Goal: Task Accomplishment & Management: Manage account settings

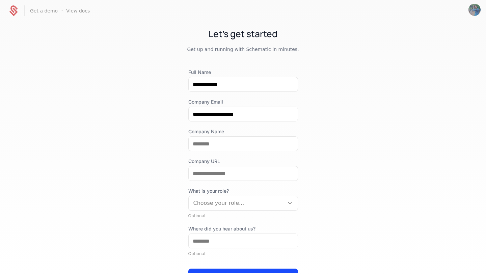
scroll to position [47, 0]
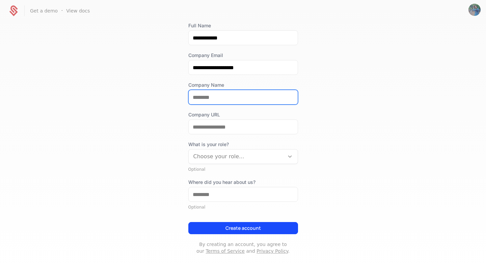
click at [224, 94] on input "Company Name" at bounding box center [243, 97] width 109 height 14
type input "**********"
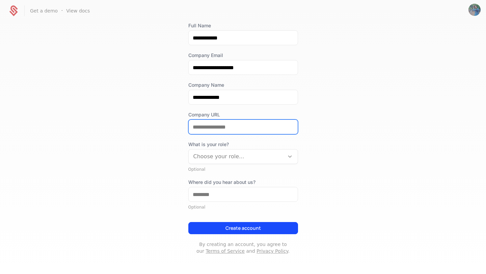
click at [233, 130] on input "Company URL" at bounding box center [243, 127] width 109 height 14
type input "**********"
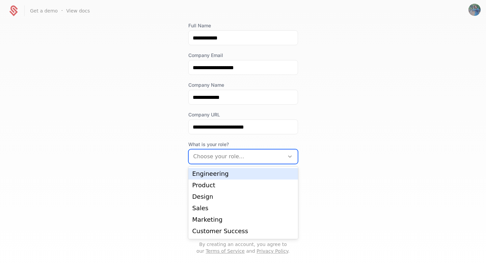
click at [235, 156] on div at bounding box center [236, 156] width 86 height 9
click at [230, 174] on div "Engineering" at bounding box center [243, 174] width 102 height 6
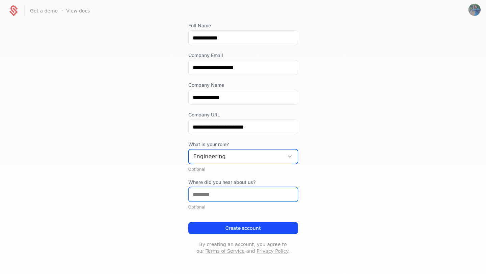
click at [230, 189] on input "Where did you hear about us?" at bounding box center [243, 194] width 109 height 14
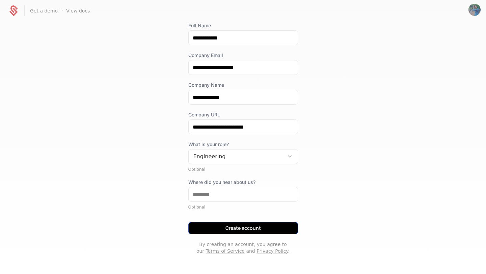
click at [243, 232] on button "Create account" at bounding box center [243, 228] width 110 height 12
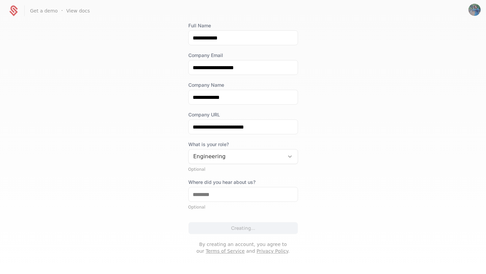
scroll to position [0, 0]
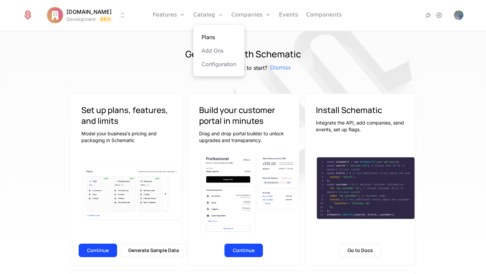
click at [218, 37] on link "Plans" at bounding box center [218, 37] width 35 height 8
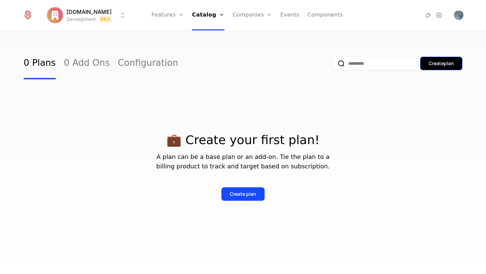
click at [436, 69] on button "Create plan" at bounding box center [441, 63] width 42 height 13
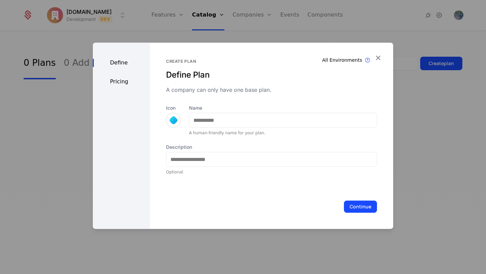
click at [385, 68] on div "All Environments Plan exist in all environments Create plan Define Plan A compa…" at bounding box center [271, 135] width 243 height 186
click at [374, 54] on icon "button" at bounding box center [377, 57] width 9 height 9
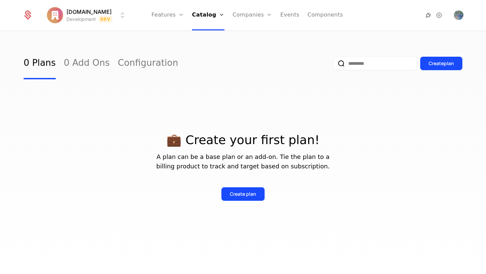
click at [427, 17] on icon at bounding box center [428, 15] width 8 height 8
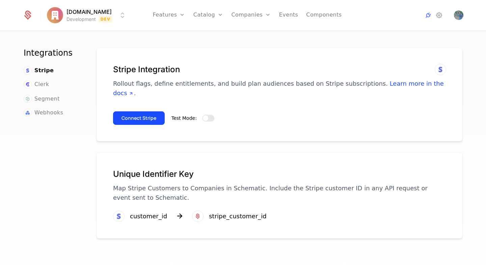
click at [209, 115] on button "Test Mode:" at bounding box center [208, 118] width 12 height 7
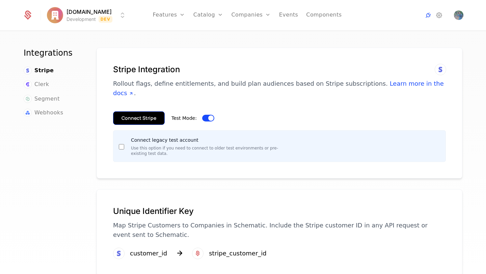
click at [144, 111] on button "Connect Stripe" at bounding box center [139, 117] width 52 height 13
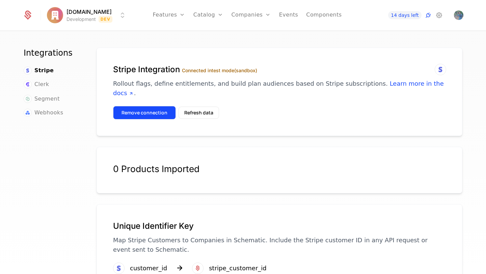
click at [155, 106] on button "Remove connection" at bounding box center [144, 112] width 63 height 13
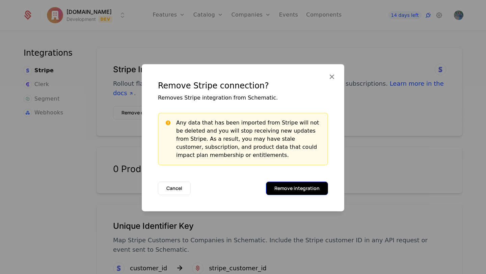
click at [301, 185] on button "Remove integration" at bounding box center [297, 187] width 62 height 13
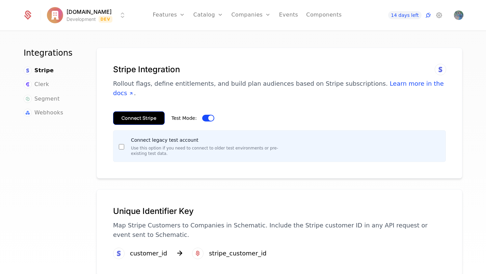
click at [143, 111] on button "Connect Stripe" at bounding box center [139, 117] width 52 height 13
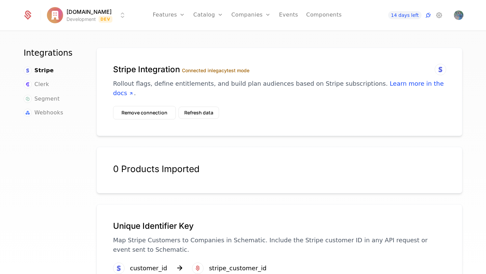
scroll to position [19, 0]
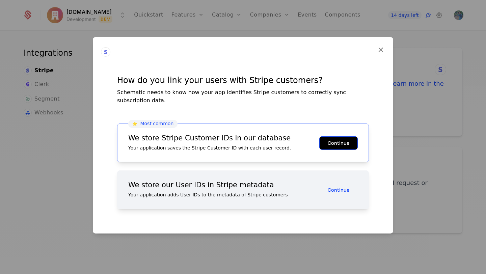
click at [349, 143] on button "Continue" at bounding box center [338, 142] width 38 height 13
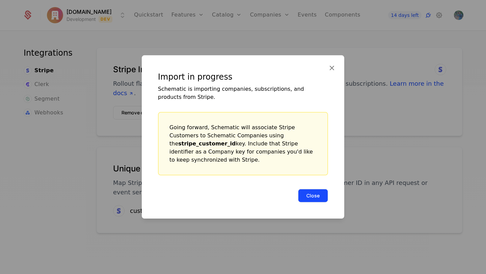
click at [309, 193] on button "Close" at bounding box center [313, 195] width 30 height 13
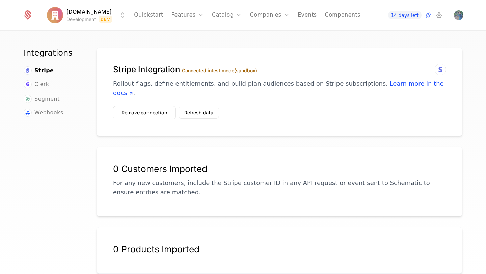
click at [196, 96] on div "Stripe Integration Connected in test mode (sandbox) Rollout flags, define entit…" at bounding box center [279, 85] width 333 height 42
click at [196, 107] on button "Refresh data" at bounding box center [198, 113] width 40 height 12
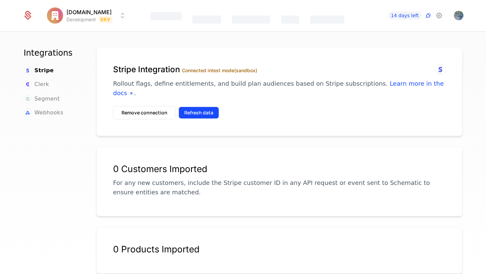
click at [189, 107] on button "Refresh data" at bounding box center [198, 113] width 40 height 12
click at [200, 107] on button "Refresh data" at bounding box center [198, 113] width 40 height 12
click at [203, 107] on button "Refresh data" at bounding box center [198, 113] width 40 height 12
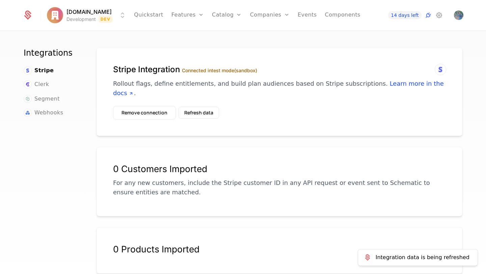
click at [206, 163] on div "0 Customers Imported" at bounding box center [279, 168] width 333 height 11
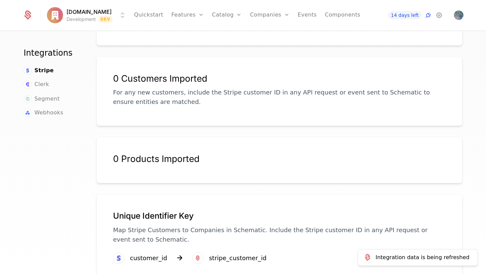
scroll to position [99, 0]
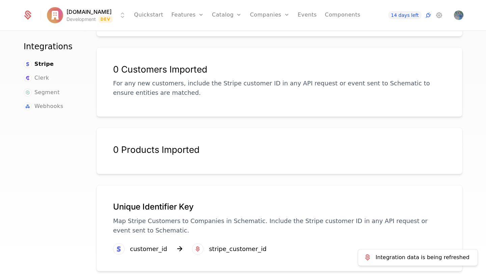
click at [162, 144] on div "0 Products Imported" at bounding box center [279, 149] width 333 height 11
click at [200, 233] on div "Unique Identifier Key Map Stripe Customers to Companies in Schematic. Include t…" at bounding box center [279, 222] width 333 height 42
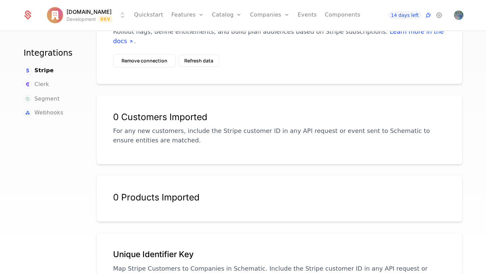
scroll to position [0, 0]
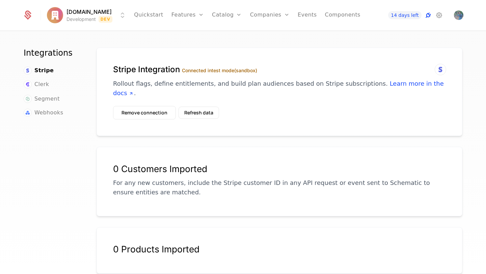
click at [427, 18] on icon at bounding box center [428, 15] width 8 height 8
click at [427, 14] on icon at bounding box center [428, 15] width 8 height 8
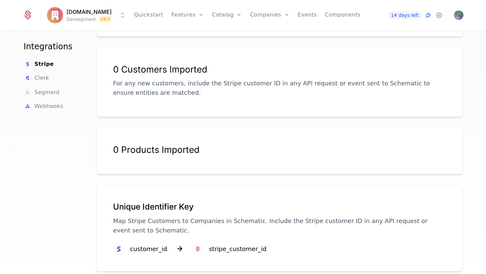
click at [140, 244] on div "customer_id" at bounding box center [148, 248] width 37 height 9
click at [44, 63] on ul "Stripe Clerk Segment Webhooks" at bounding box center [52, 85] width 57 height 51
click at [44, 60] on ul "Stripe Clerk Segment Webhooks" at bounding box center [52, 85] width 57 height 51
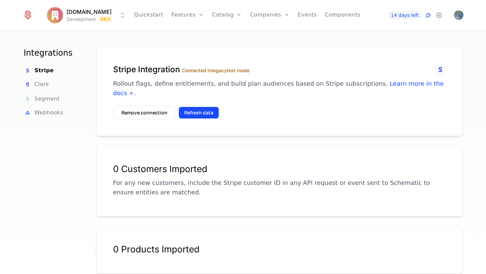
click at [191, 108] on button "Refresh data" at bounding box center [198, 113] width 40 height 12
click at [202, 107] on button "Refresh data" at bounding box center [198, 113] width 40 height 12
click at [192, 108] on button "Refresh data" at bounding box center [198, 113] width 40 height 12
click at [181, 107] on button "Refresh data" at bounding box center [198, 113] width 40 height 12
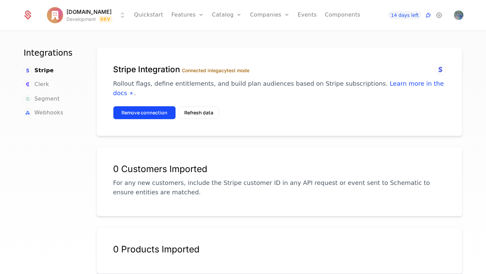
click at [148, 106] on button "Remove connection" at bounding box center [144, 112] width 63 height 13
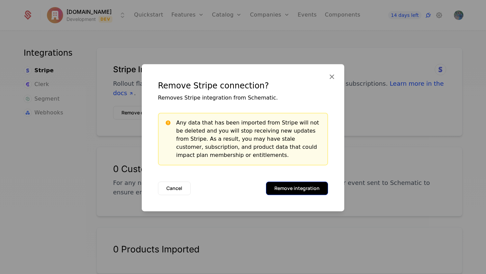
click at [310, 185] on button "Remove integration" at bounding box center [297, 187] width 62 height 13
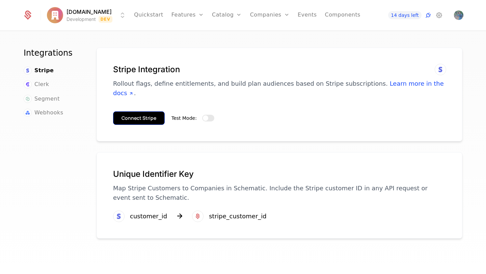
click at [154, 111] on button "Connect Stripe" at bounding box center [139, 117] width 52 height 13
click at [209, 114] on div "Test Mode:" at bounding box center [192, 118] width 43 height 8
click at [209, 115] on button "Test Mode:" at bounding box center [208, 118] width 12 height 7
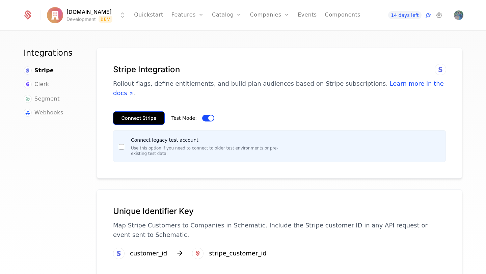
click at [145, 111] on button "Connect Stripe" at bounding box center [139, 117] width 52 height 13
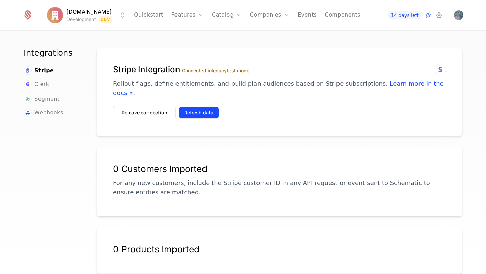
click at [204, 107] on button "Refresh data" at bounding box center [198, 113] width 40 height 12
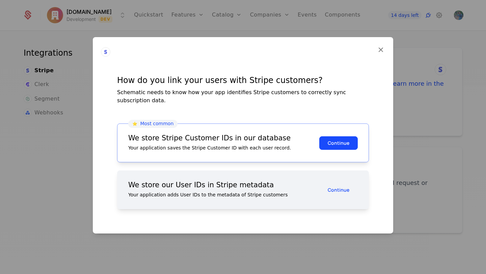
click at [335, 130] on div "⭐️ Most common We store Stripe Customer IDs in our database Your application sa…" at bounding box center [243, 142] width 252 height 39
click at [335, 141] on button "Continue" at bounding box center [338, 142] width 38 height 13
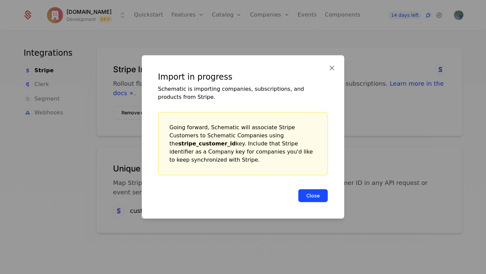
click at [318, 189] on button "Close" at bounding box center [313, 195] width 30 height 13
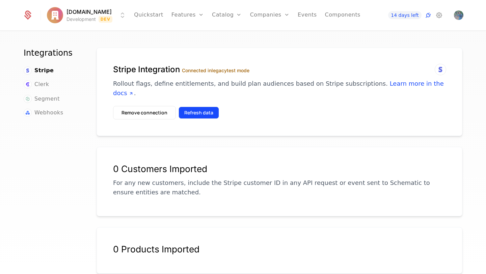
click at [207, 108] on button "Refresh data" at bounding box center [198, 113] width 40 height 12
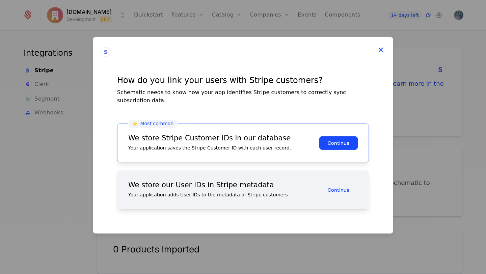
click at [379, 54] on icon at bounding box center [380, 49] width 9 height 9
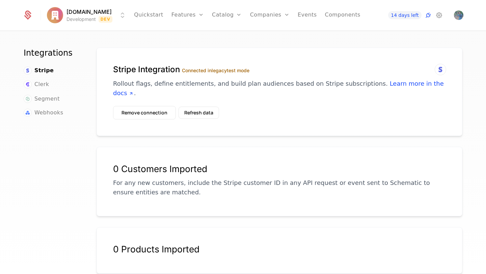
click at [233, 68] on label "Connected in legacy test mode" at bounding box center [215, 70] width 67 height 6
click at [385, 85] on link "Learn more in the docs" at bounding box center [278, 88] width 331 height 17
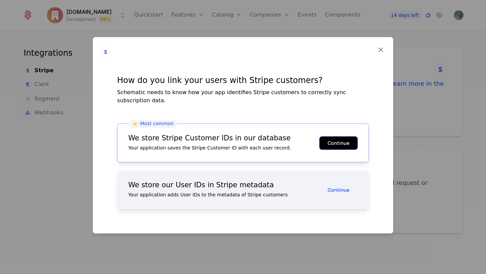
click at [346, 136] on button "Continue" at bounding box center [338, 142] width 38 height 13
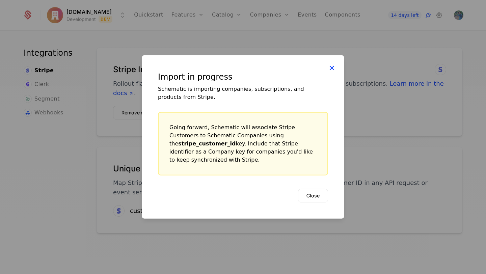
click at [332, 69] on icon at bounding box center [331, 67] width 9 height 9
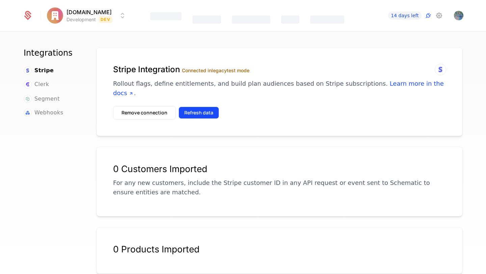
click at [200, 107] on button "Refresh data" at bounding box center [198, 113] width 40 height 12
click at [203, 107] on button "Refresh data" at bounding box center [198, 113] width 40 height 12
click at [202, 109] on button "Refresh data" at bounding box center [198, 113] width 40 height 12
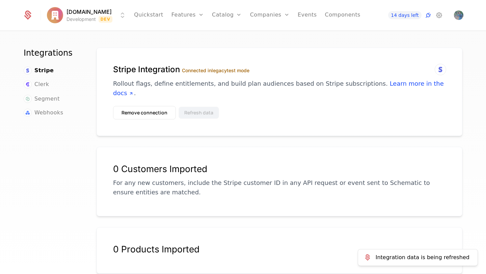
click at [202, 109] on button "Refresh data" at bounding box center [198, 113] width 40 height 12
click at [162, 106] on button "Remove connection" at bounding box center [144, 112] width 63 height 13
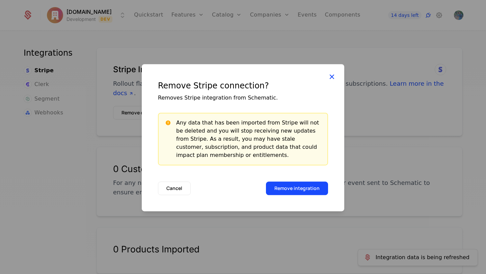
click at [332, 76] on icon at bounding box center [331, 76] width 9 height 9
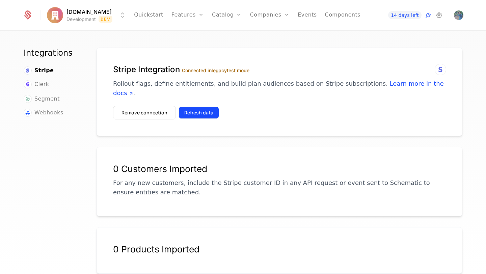
click at [198, 107] on button "Refresh data" at bounding box center [198, 113] width 40 height 12
click at [197, 107] on button "Refresh data" at bounding box center [198, 113] width 40 height 12
click at [429, 14] on icon at bounding box center [428, 15] width 8 height 8
click at [441, 69] on icon at bounding box center [440, 69] width 8 height 8
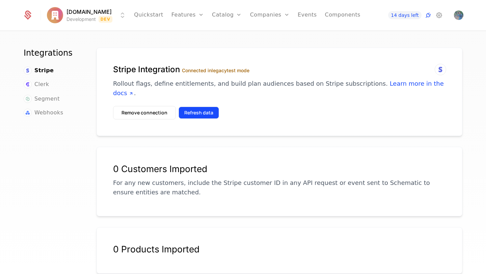
click at [196, 107] on button "Refresh data" at bounding box center [198, 113] width 40 height 12
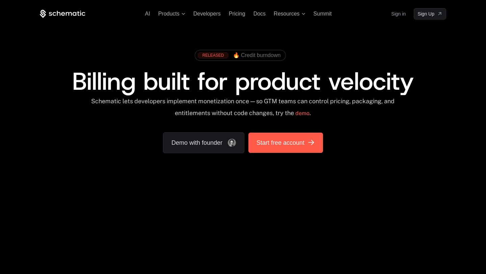
click at [275, 151] on link "Start free account" at bounding box center [285, 143] width 75 height 20
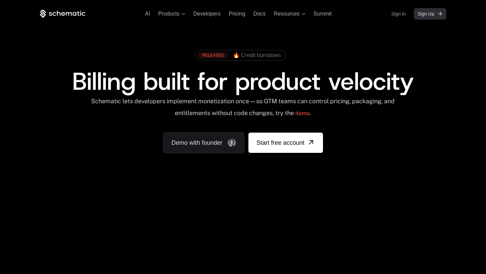
click at [424, 17] on span "Sign Up" at bounding box center [425, 13] width 17 height 7
click at [428, 16] on span "Sign Up" at bounding box center [425, 13] width 17 height 7
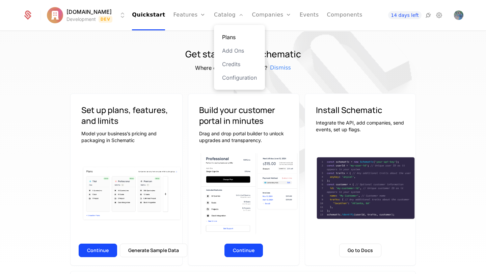
click at [229, 34] on link "Plans" at bounding box center [239, 37] width 35 height 8
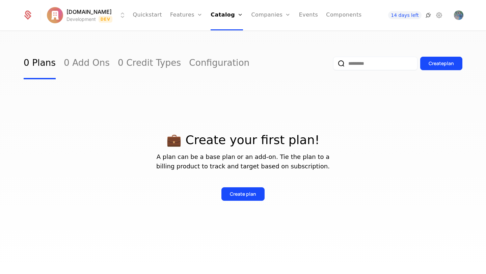
click at [427, 16] on icon at bounding box center [428, 15] width 8 height 8
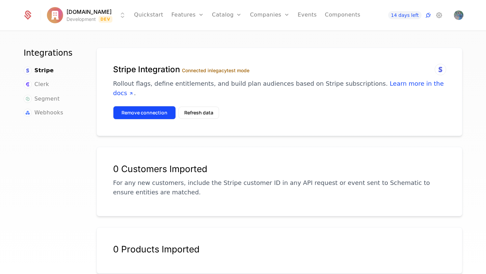
click at [151, 106] on button "Remove connection" at bounding box center [144, 112] width 63 height 13
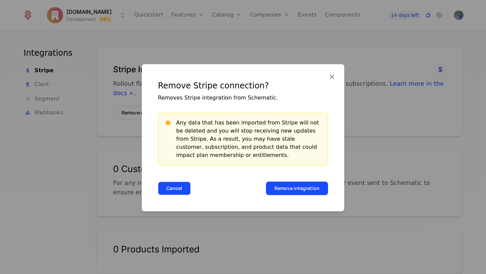
click at [177, 184] on button "Cancel" at bounding box center [174, 187] width 33 height 13
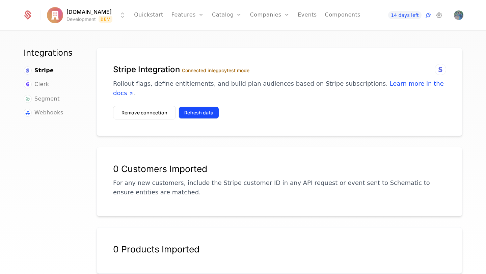
click at [195, 107] on button "Refresh data" at bounding box center [198, 113] width 40 height 12
click at [202, 107] on button "Refresh data" at bounding box center [198, 113] width 40 height 12
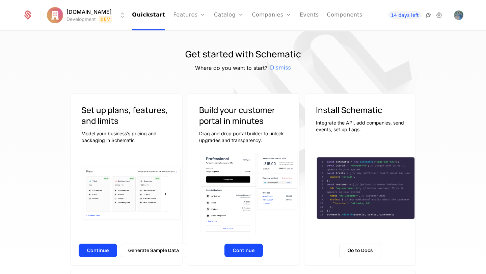
click at [429, 13] on icon at bounding box center [428, 15] width 8 height 8
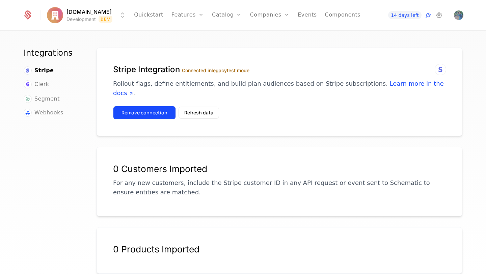
click at [163, 106] on button "Remove connection" at bounding box center [144, 112] width 63 height 13
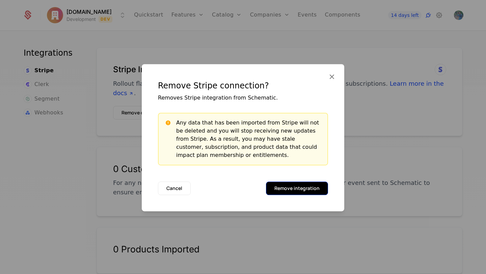
click at [309, 191] on button "Remove integration" at bounding box center [297, 187] width 62 height 13
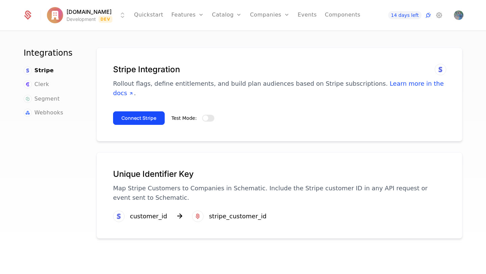
click at [206, 115] on button "Test Mode:" at bounding box center [208, 118] width 12 height 7
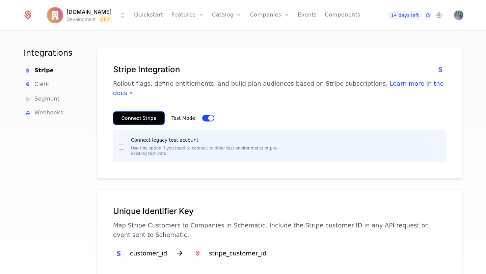
click at [152, 111] on button "Connect Stripe" at bounding box center [139, 117] width 52 height 13
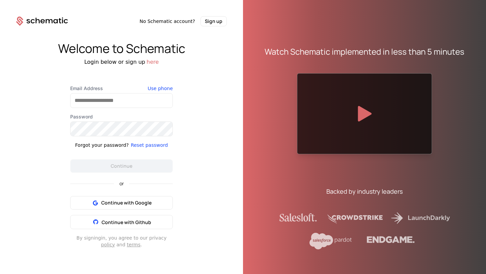
click at [133, 210] on div "Continue with Google Continue with Github" at bounding box center [121, 212] width 103 height 33
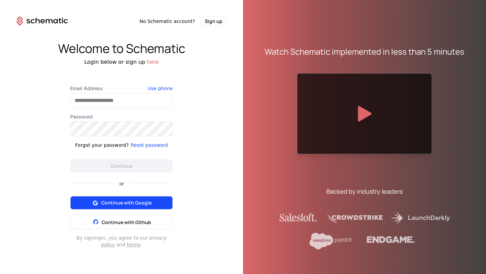
click at [132, 205] on span "Continue with Google" at bounding box center [126, 202] width 50 height 7
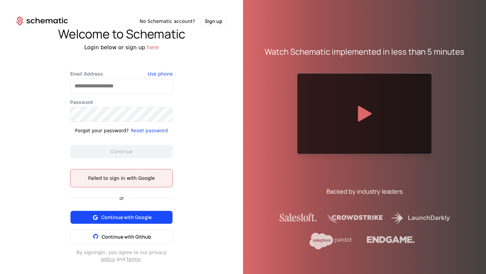
click at [118, 216] on span "Continue with Google" at bounding box center [126, 217] width 50 height 7
click at [139, 222] on button "Continue with Google" at bounding box center [121, 216] width 103 height 13
click at [138, 216] on span "Continue with Google" at bounding box center [126, 217] width 50 height 7
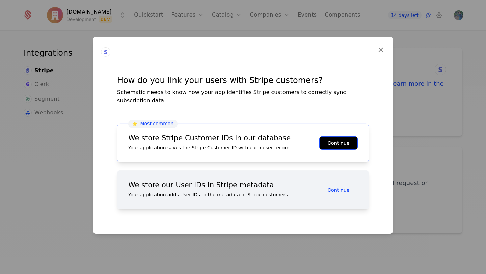
click at [342, 139] on button "Continue" at bounding box center [338, 142] width 38 height 13
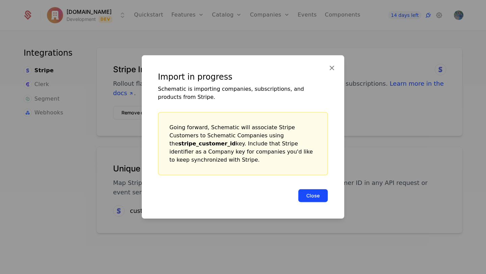
click at [317, 198] on button "Close" at bounding box center [313, 195] width 30 height 13
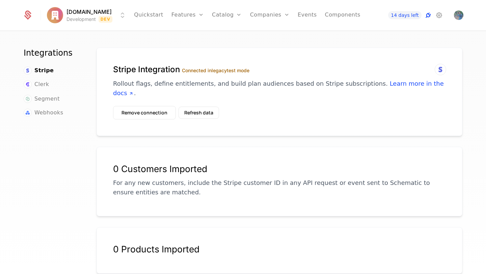
click at [428, 14] on icon at bounding box center [428, 15] width 8 height 8
click at [44, 96] on span "Segment" at bounding box center [46, 99] width 25 height 8
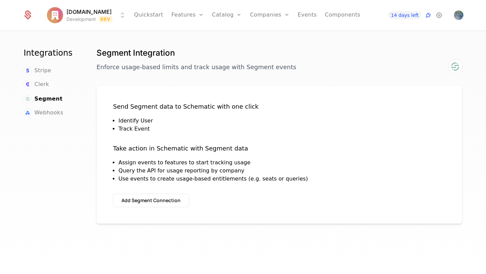
click at [35, 66] on nav "Integrations Stripe Clerk Segment Webhooks" at bounding box center [52, 82] width 57 height 69
click at [38, 68] on span "Stripe" at bounding box center [42, 70] width 17 height 8
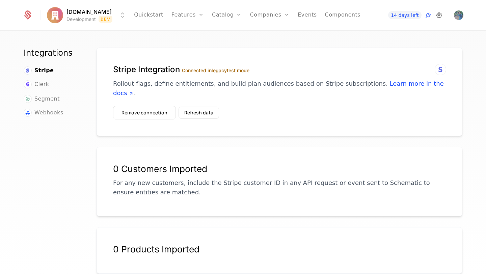
click at [439, 15] on icon at bounding box center [439, 15] width 8 height 8
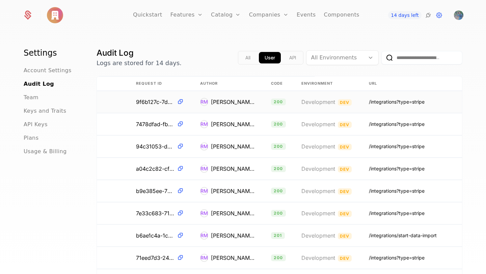
scroll to position [0, 142]
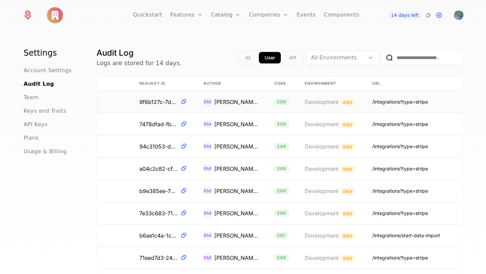
click at [419, 101] on div "/integrations?type=stripe" at bounding box center [400, 101] width 56 height 7
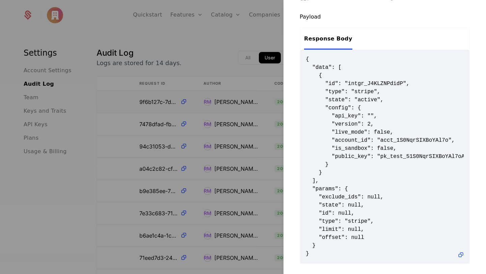
scroll to position [0, 0]
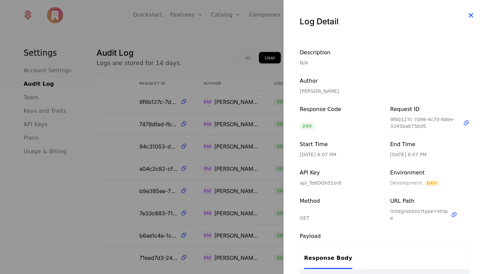
click at [468, 14] on icon "button" at bounding box center [470, 15] width 9 height 9
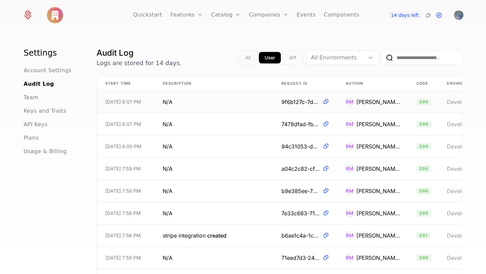
scroll to position [0, 145]
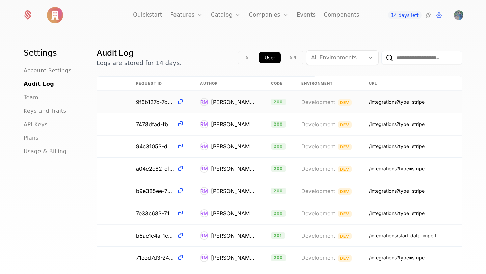
click at [300, 103] on td "Development Dev" at bounding box center [326, 102] width 67 height 22
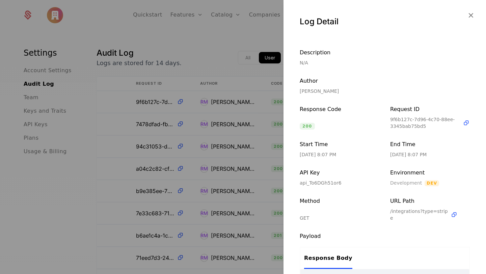
click at [471, 10] on div "Log Detail" at bounding box center [384, 19] width 202 height 38
click at [471, 17] on icon "button" at bounding box center [470, 15] width 9 height 9
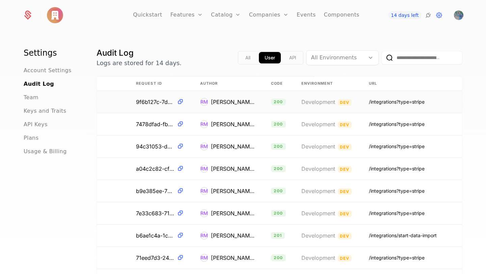
click at [418, 98] on div "/integrations?type=stripe" at bounding box center [397, 101] width 56 height 7
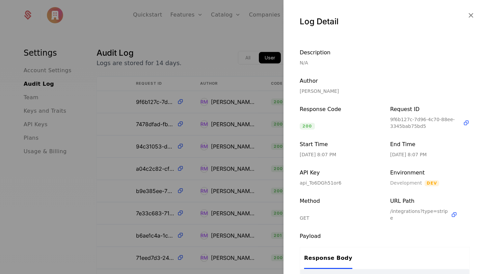
click at [202, 38] on div at bounding box center [243, 137] width 486 height 274
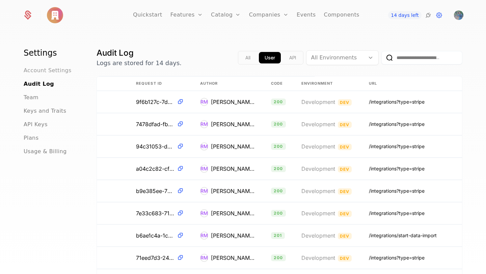
click at [33, 72] on span "Account Settings" at bounding box center [48, 70] width 48 height 8
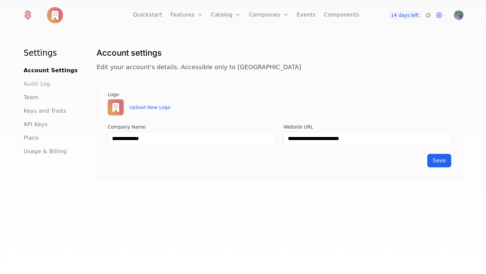
click at [35, 80] on span "Audit Log" at bounding box center [37, 84] width 27 height 8
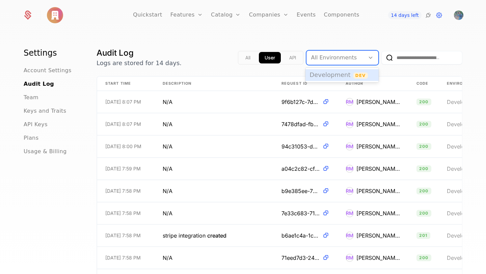
click at [330, 59] on div at bounding box center [335, 57] width 49 height 9
click at [343, 75] on span "Development" at bounding box center [329, 74] width 41 height 7
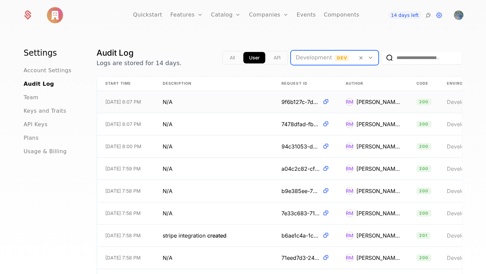
click at [427, 98] on span "200" at bounding box center [423, 101] width 15 height 7
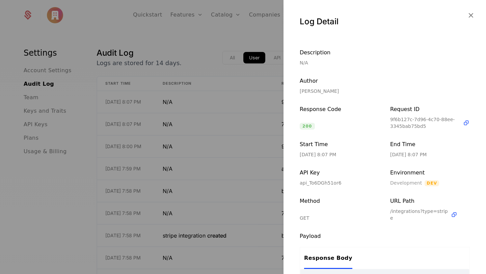
scroll to position [219, 0]
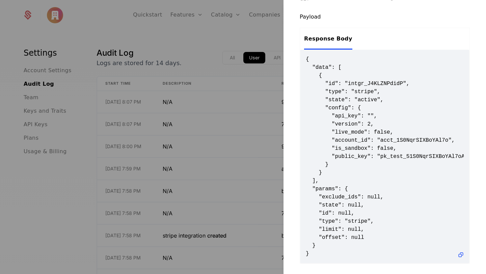
click at [336, 161] on span "{ "data": [ { "id": "intgr_J4KLZNPdidP", "type": "stripe", "state": "active", "…" at bounding box center [385, 156] width 158 height 202
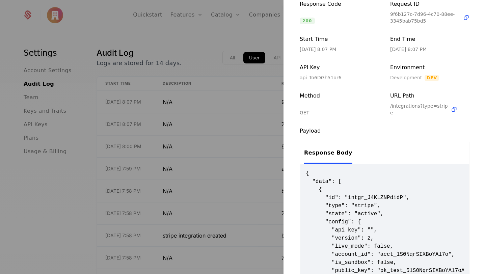
scroll to position [0, 0]
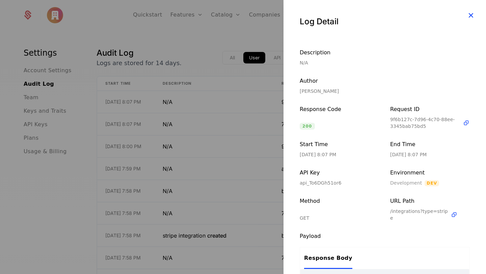
click at [469, 17] on icon "button" at bounding box center [470, 15] width 9 height 9
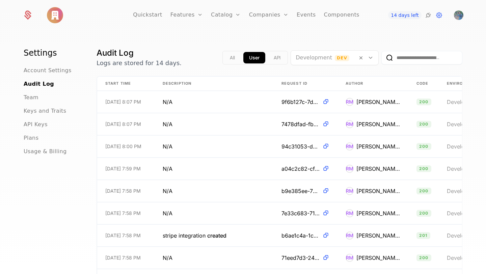
click at [432, 16] on div "14 days left" at bounding box center [405, 15] width 75 height 8
click at [428, 16] on icon at bounding box center [428, 15] width 8 height 8
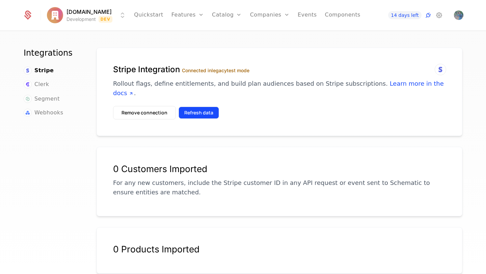
click at [197, 107] on button "Refresh data" at bounding box center [198, 113] width 40 height 12
click at [456, 19] on img "Open user button" at bounding box center [458, 14] width 9 height 9
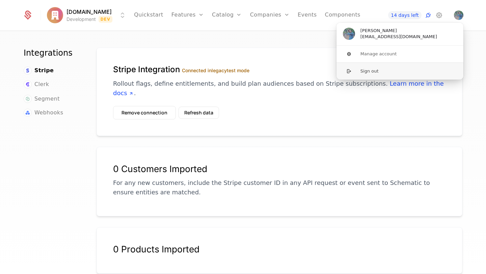
click at [372, 73] on button "Sign out" at bounding box center [399, 70] width 127 height 17
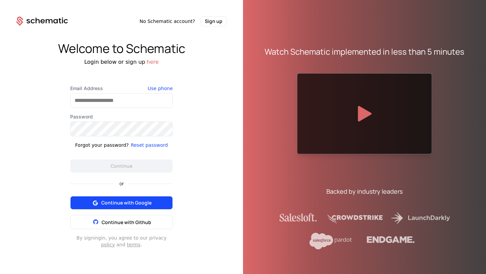
click at [133, 198] on button "Continue with Google" at bounding box center [121, 202] width 103 height 13
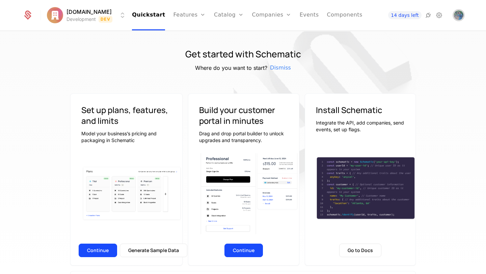
click at [458, 15] on img "Open user button" at bounding box center [458, 14] width 9 height 9
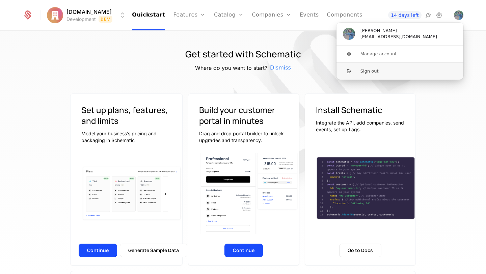
click at [368, 69] on button "Sign out" at bounding box center [399, 70] width 127 height 17
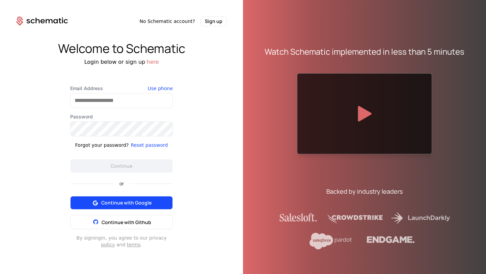
click at [102, 200] on span "Continue with Google" at bounding box center [126, 202] width 50 height 7
click at [127, 208] on button "Continue with Google" at bounding box center [121, 202] width 103 height 13
click at [131, 197] on button "Continue with Google" at bounding box center [121, 202] width 103 height 13
click at [131, 201] on span "Continue with Google" at bounding box center [126, 202] width 50 height 7
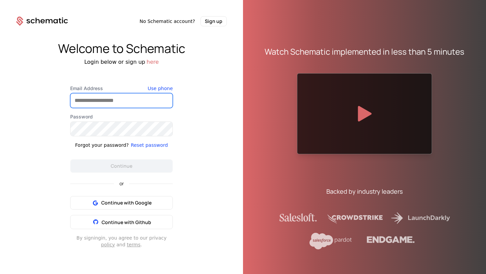
click at [109, 96] on input "Email Address" at bounding box center [121, 100] width 102 height 14
click at [237, 194] on div "Welcome to Schematic Login below or sign up here Email Address Use phone Passwo…" at bounding box center [121, 144] width 243 height 237
click at [215, 20] on button "Sign up" at bounding box center [213, 21] width 26 height 10
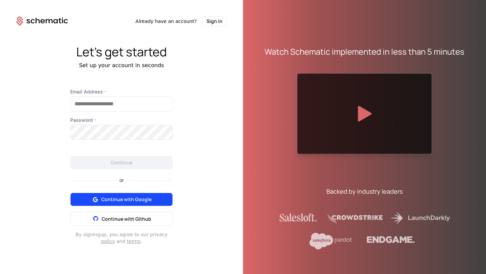
click at [125, 199] on span "Continue with Google" at bounding box center [126, 199] width 50 height 7
